Goal: Information Seeking & Learning: Learn about a topic

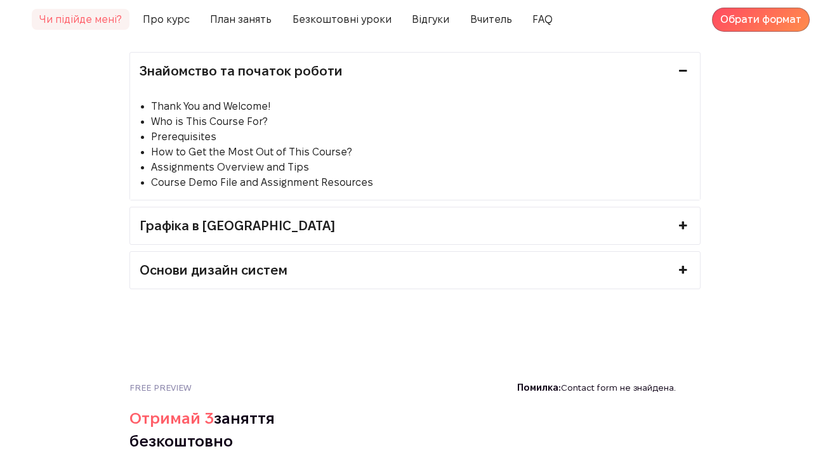
scroll to position [2972, 0]
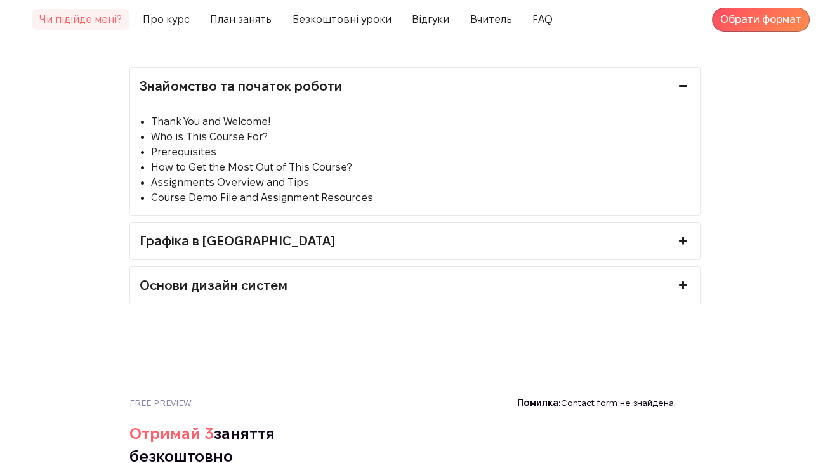
click at [329, 252] on link "Графіка в [GEOGRAPHIC_DATA]" at bounding box center [415, 241] width 570 height 37
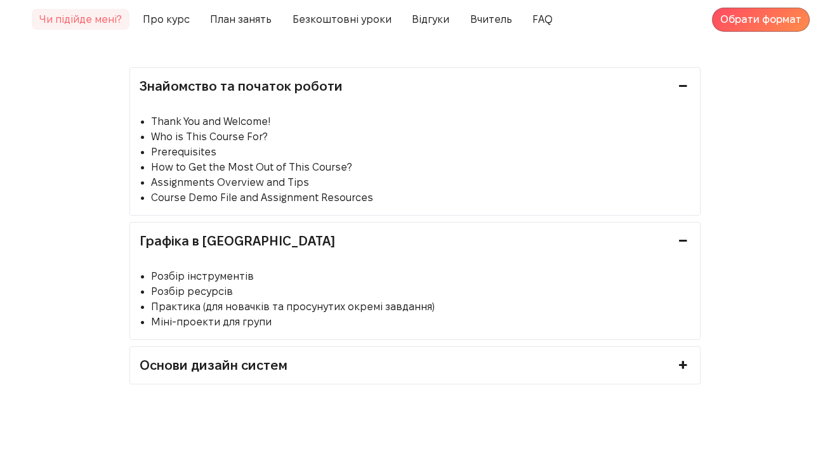
click at [329, 252] on link "Графіка в [GEOGRAPHIC_DATA]" at bounding box center [415, 241] width 570 height 37
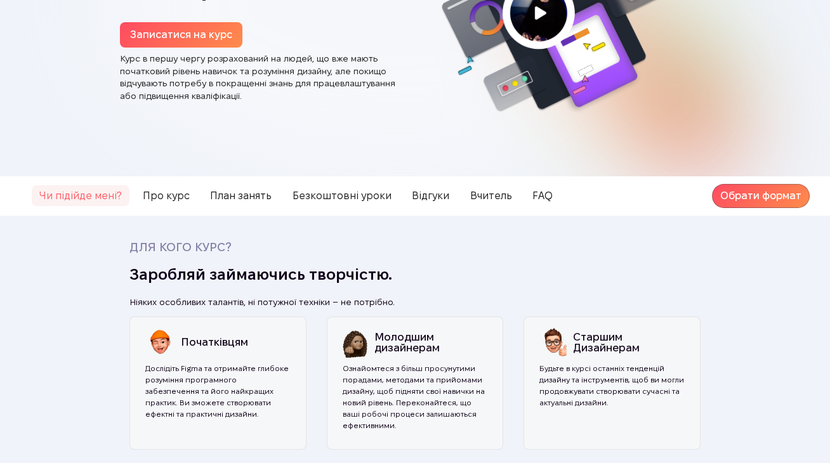
scroll to position [0, 0]
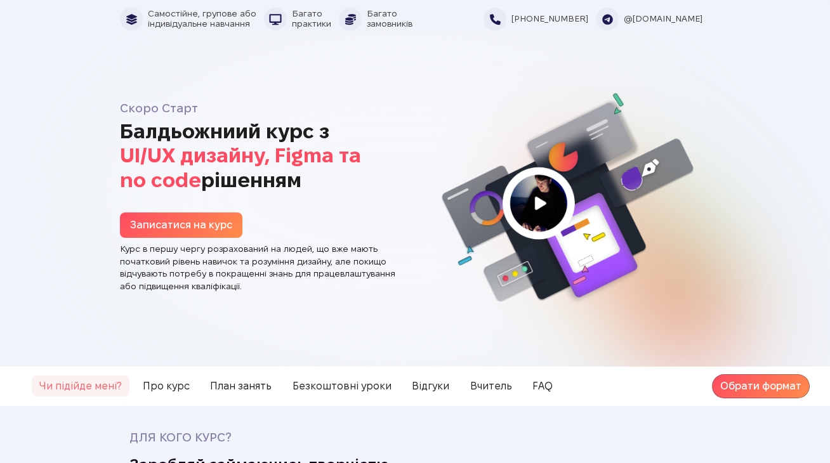
drag, startPoint x: 108, startPoint y: 117, endPoint x: 355, endPoint y: 169, distance: 252.9
click at [355, 169] on div "Скоро Старт Балдьожниий курс з UI/UX дизайну, Figma та no code рішенням Записат…" at bounding box center [414, 198] width 769 height 275
copy h1 "Балдьожниий курс з UI/UX дизайну, Figma та no code рішенням"
